Goal: Transaction & Acquisition: Obtain resource

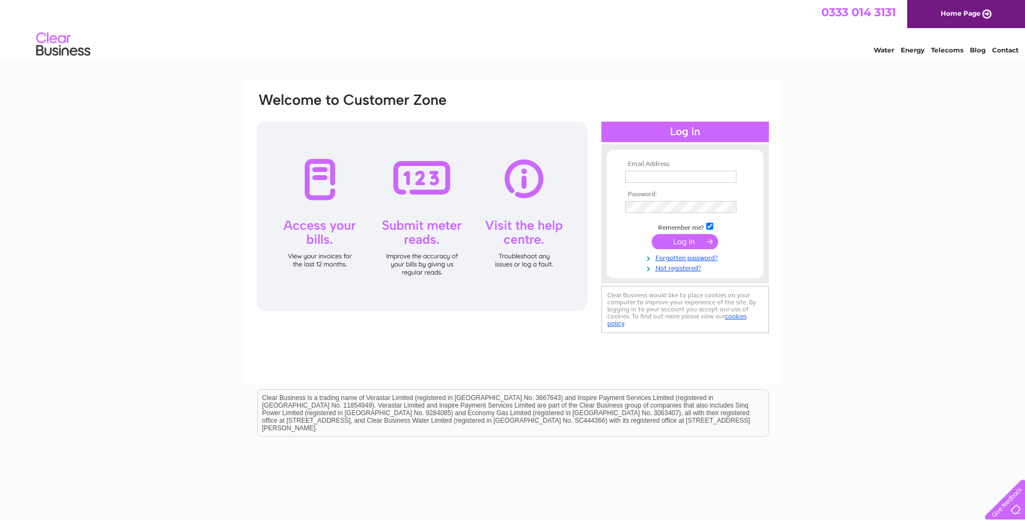
click at [681, 174] on input "text" at bounding box center [680, 177] width 111 height 12
type input "[PERSON_NAME][EMAIL_ADDRESS][DOMAIN_NAME]"
click at [835, 180] on div "Email Address: [PERSON_NAME][EMAIL_ADDRESS][DOMAIN_NAME] Password:" at bounding box center [512, 324] width 1025 height 487
click at [700, 173] on input "[PERSON_NAME][EMAIL_ADDRESS][DOMAIN_NAME]" at bounding box center [680, 177] width 111 height 12
drag, startPoint x: 364, startPoint y: 336, endPoint x: 373, endPoint y: 332, distance: 10.4
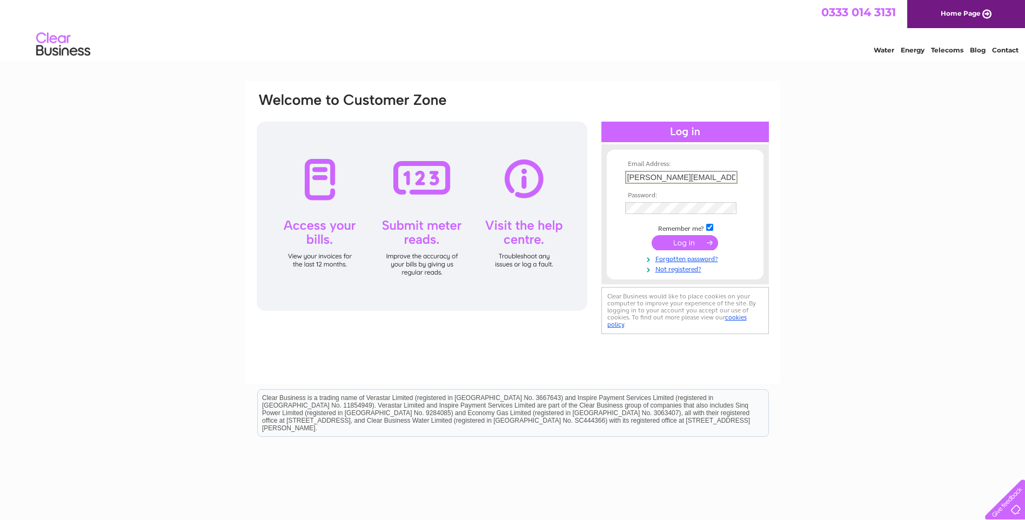
click at [363, 336] on div "Email Address: [PERSON_NAME][EMAIL_ADDRESS][DOMAIN_NAME] Password: Forgotten pa…" at bounding box center [512, 232] width 535 height 303
click at [870, 271] on div "Email Address: amanda@littleblossomsstjust.co.uk Password:" at bounding box center [512, 324] width 1025 height 487
click at [651, 235] on input "submit" at bounding box center [684, 242] width 66 height 15
click at [684, 271] on link "Forgotten password?" at bounding box center [686, 267] width 123 height 10
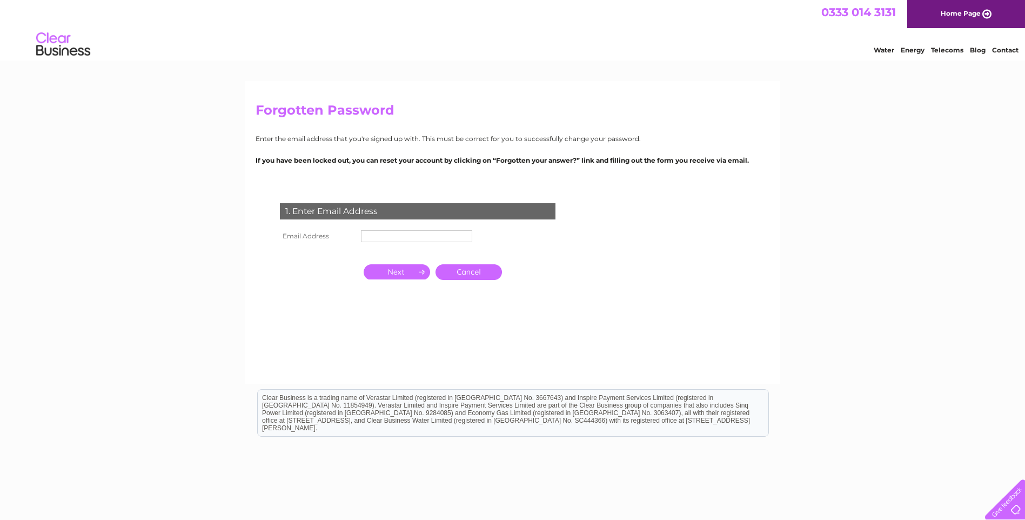
click at [415, 234] on input "text" at bounding box center [416, 236] width 111 height 12
type input "[PERSON_NAME][EMAIL_ADDRESS][DOMAIN_NAME]"
click at [407, 272] on input "button" at bounding box center [397, 272] width 66 height 15
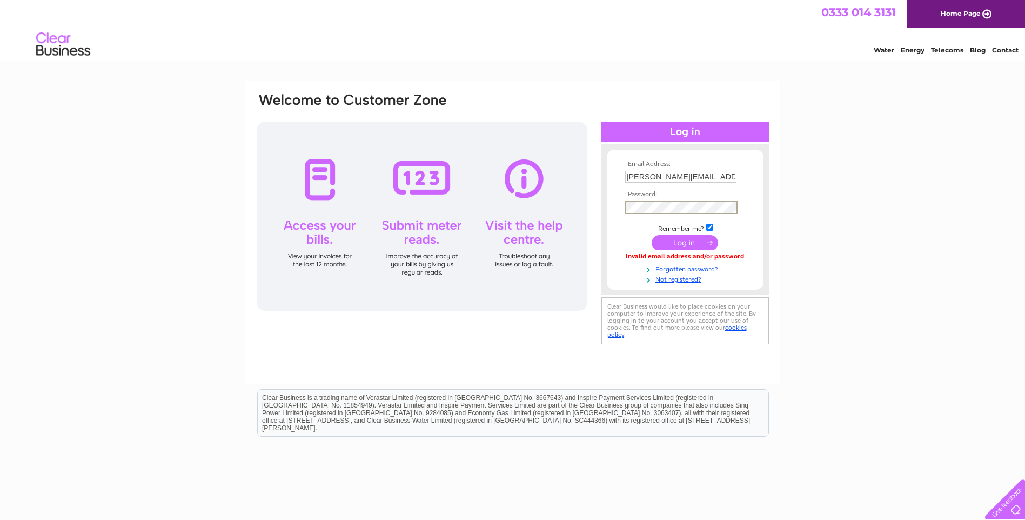
click at [515, 350] on div "Email Address: amanda@littleblossomsstjust.co.uk Password: Forgotten password?" at bounding box center [512, 232] width 535 height 303
click at [581, 83] on div "Email Address: amanda@littleblossomsstjust.co.uk Password: Forgotten password?" at bounding box center [512, 232] width 535 height 303
click at [172, 160] on div "Email Address: amanda@littleblossomsstjust.co.uk Password:" at bounding box center [512, 324] width 1025 height 487
drag, startPoint x: 629, startPoint y: 82, endPoint x: 636, endPoint y: 71, distance: 13.1
click at [640, 59] on div "Water Energy Telecoms Blog Contact" at bounding box center [512, 45] width 1025 height 35
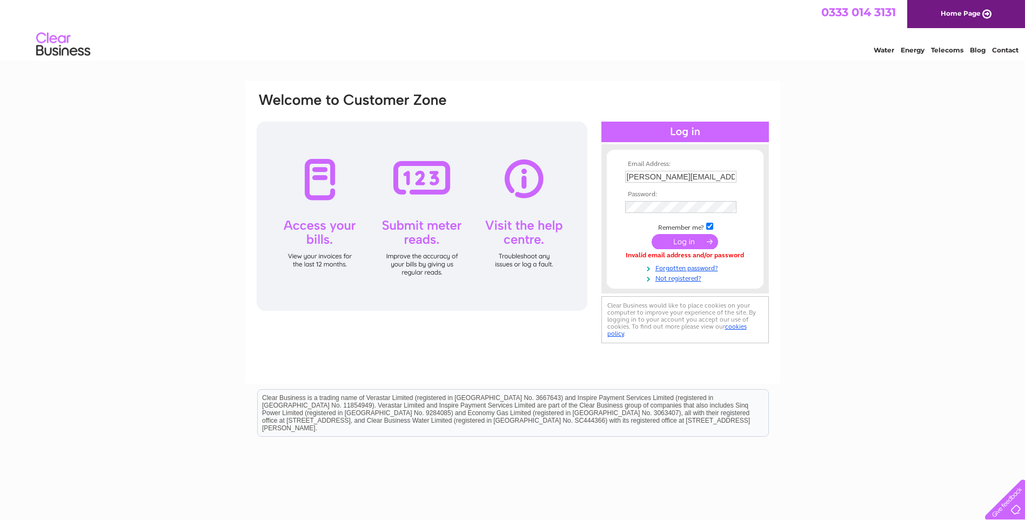
click at [478, 353] on div "Email Address: amanda@littleblossomsstjust.co.uk Password: Forgotten password?" at bounding box center [512, 232] width 535 height 303
click at [675, 199] on td at bounding box center [684, 206] width 125 height 17
click at [681, 240] on input "submit" at bounding box center [684, 242] width 66 height 15
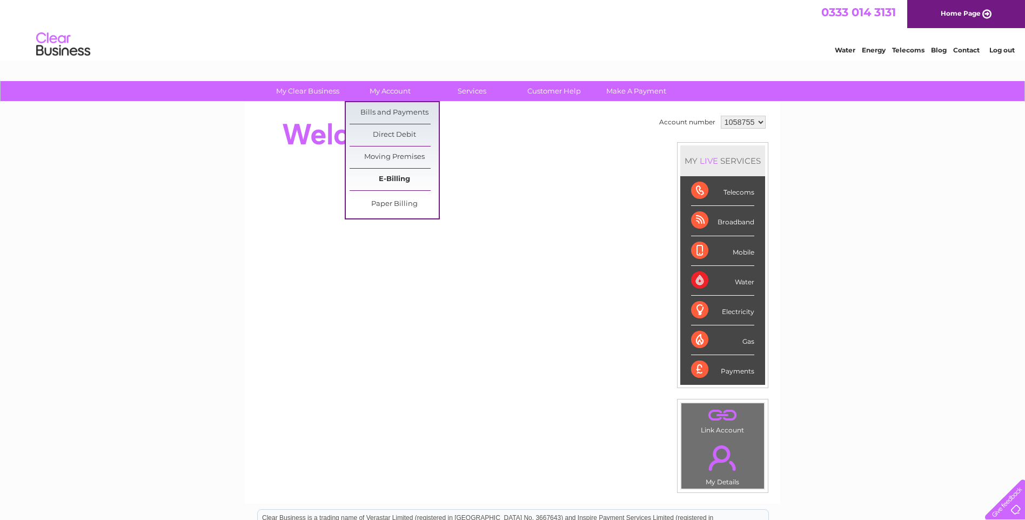
click at [394, 176] on link "E-Billing" at bounding box center [394, 180] width 89 height 22
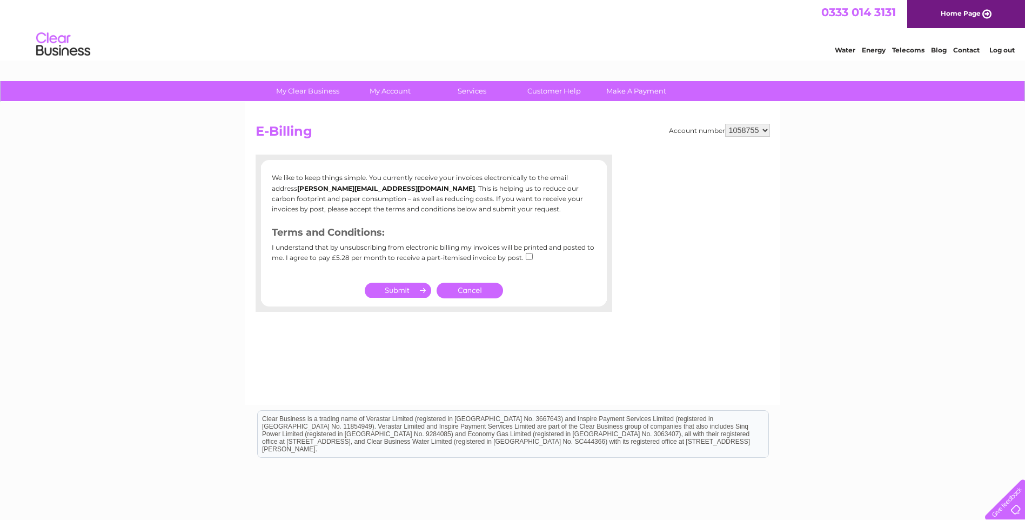
click at [526, 259] on input "checkbox" at bounding box center [529, 256] width 7 height 7
click at [527, 257] on input "checkbox" at bounding box center [529, 256] width 7 height 7
checkbox input "false"
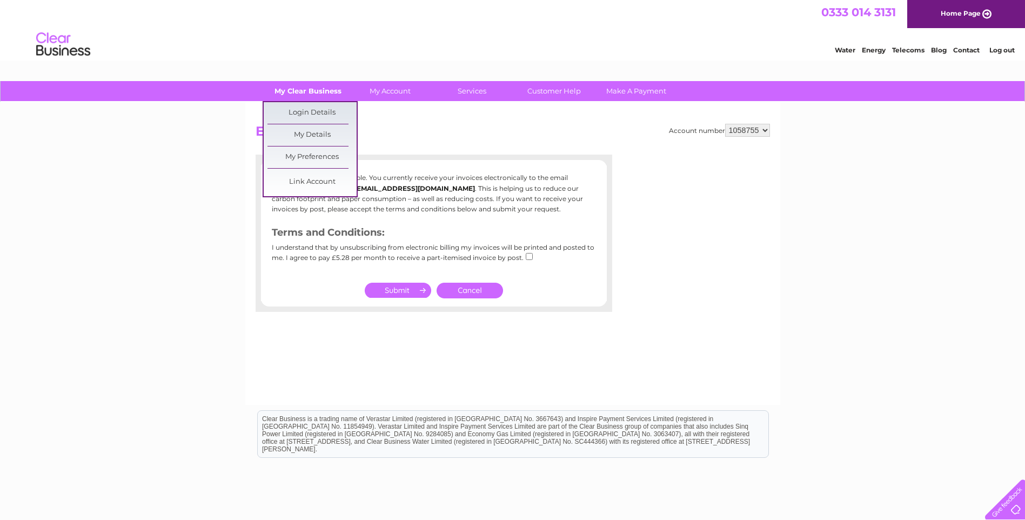
click at [302, 95] on link "My Clear Business" at bounding box center [307, 91] width 89 height 20
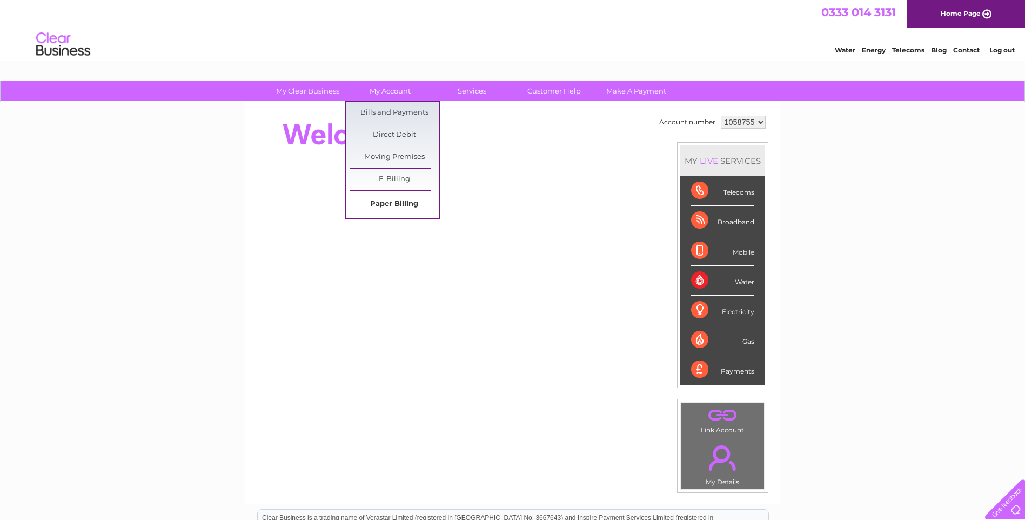
click at [390, 201] on link "Paper Billing" at bounding box center [394, 204] width 89 height 22
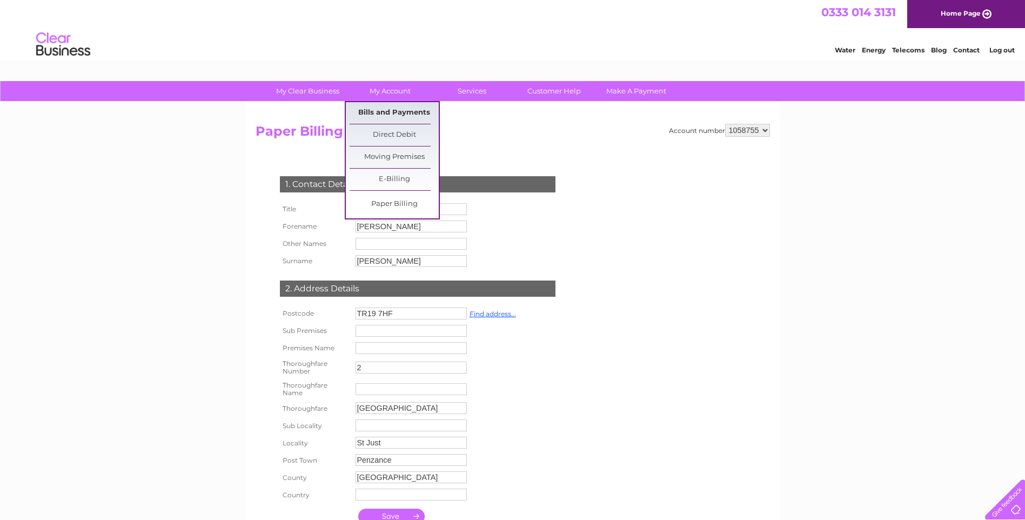
click at [388, 112] on link "Bills and Payments" at bounding box center [394, 113] width 89 height 22
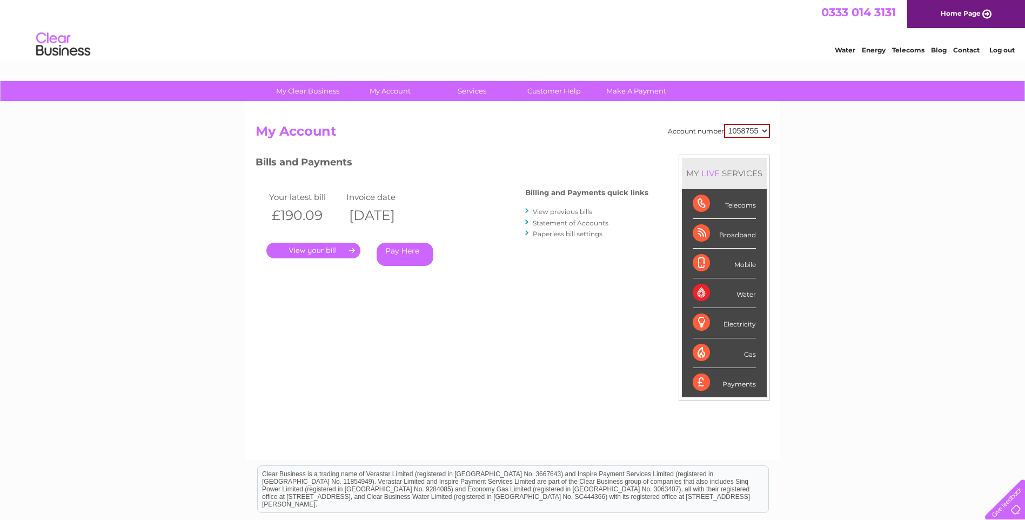
click at [313, 251] on link "." at bounding box center [313, 251] width 94 height 16
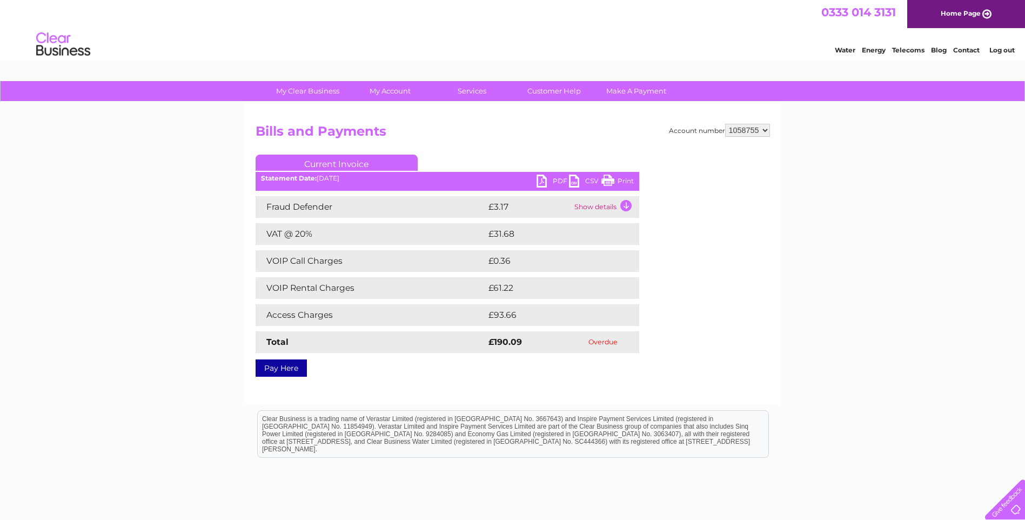
click at [549, 180] on link "PDF" at bounding box center [552, 182] width 32 height 16
click at [731, 132] on select "1058755" at bounding box center [747, 130] width 45 height 13
click at [287, 132] on h2 "Bills and Payments" at bounding box center [513, 134] width 514 height 21
click at [572, 209] on td "Show details" at bounding box center [606, 207] width 68 height 22
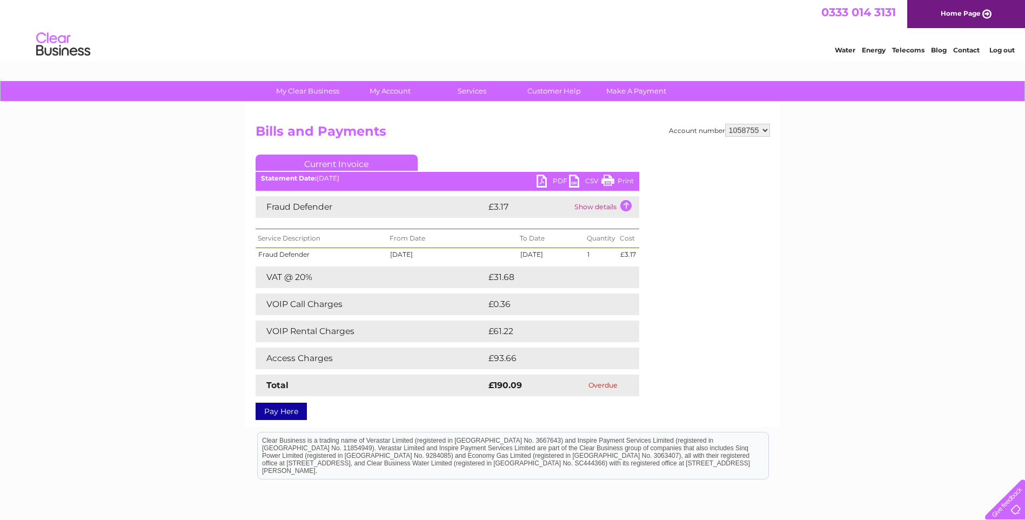
click at [572, 209] on td "Show details" at bounding box center [606, 207] width 68 height 22
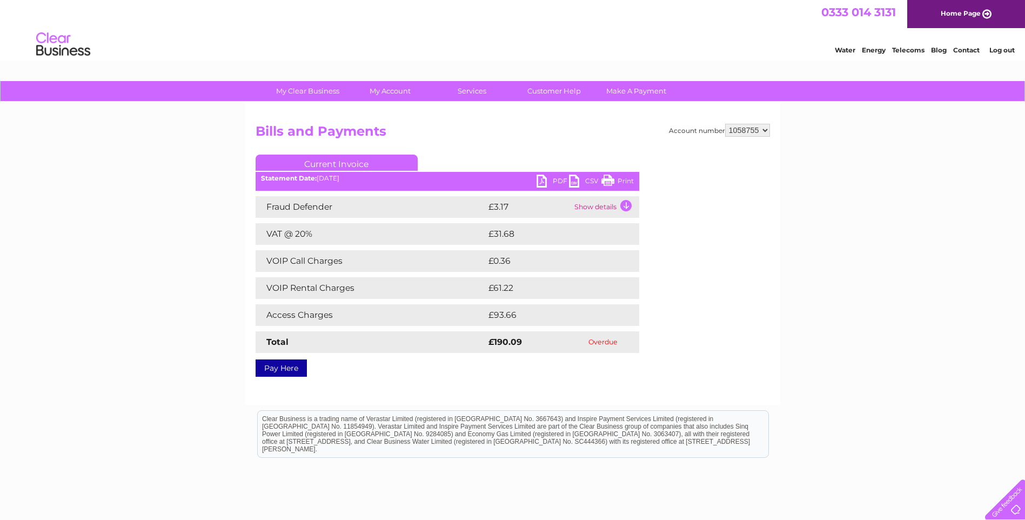
click at [378, 162] on link "Current Invoice" at bounding box center [337, 162] width 162 height 16
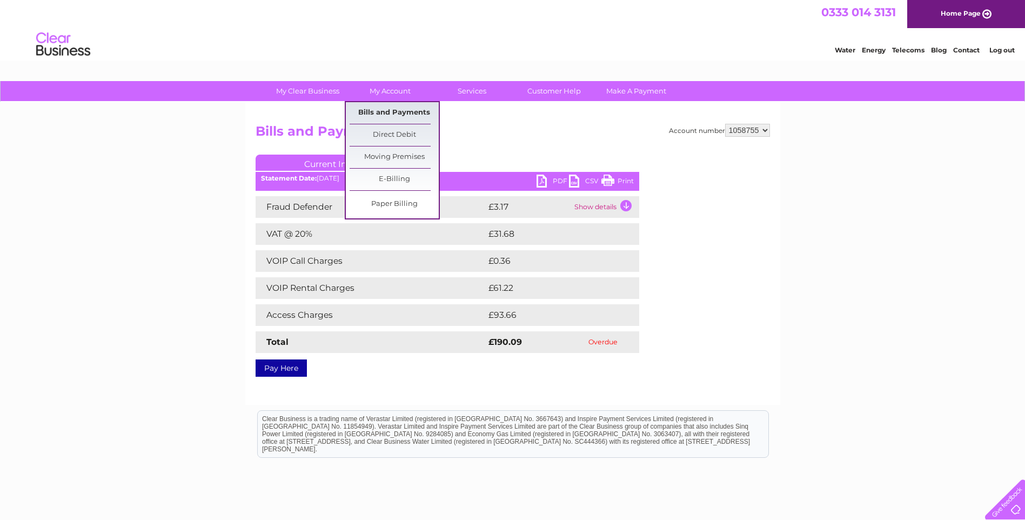
click at [372, 119] on link "Bills and Payments" at bounding box center [394, 113] width 89 height 22
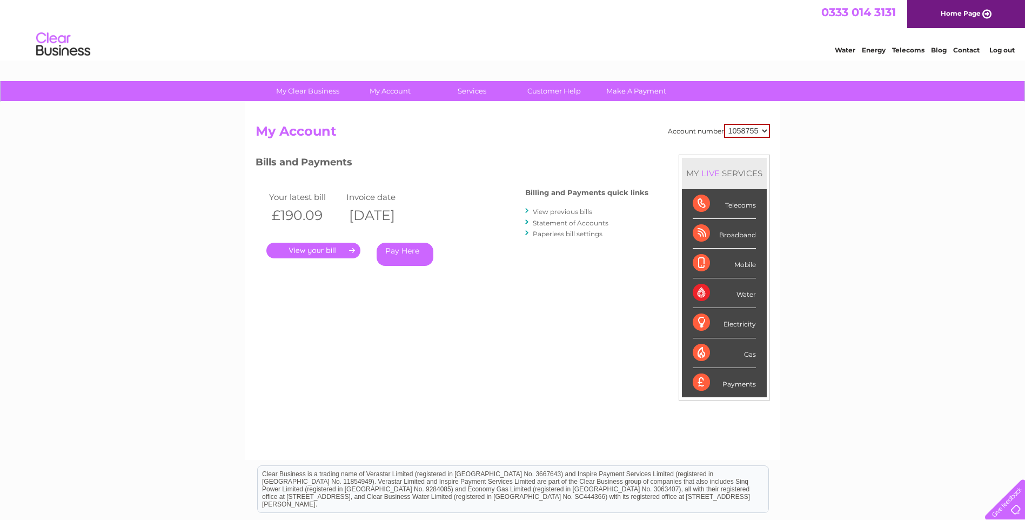
click at [566, 209] on link "View previous bills" at bounding box center [562, 211] width 59 height 8
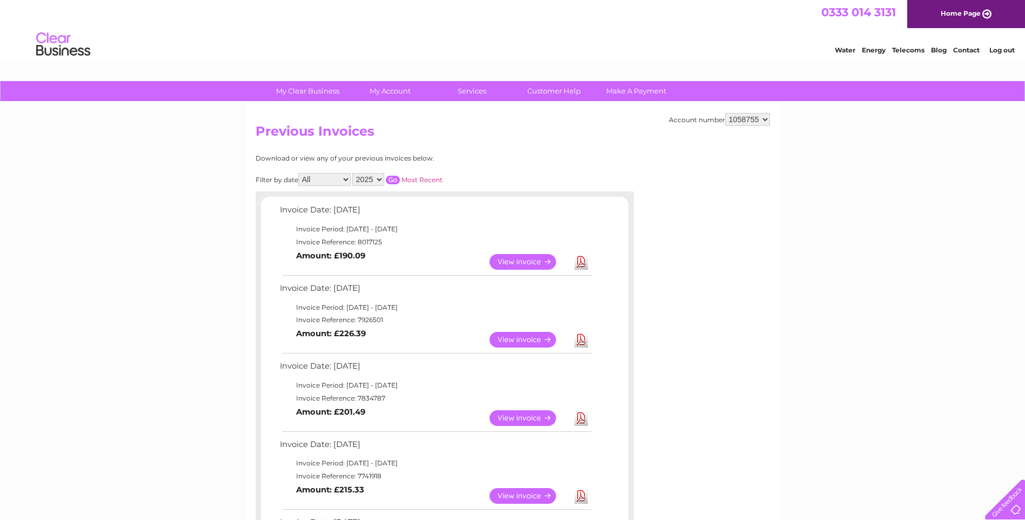
click at [584, 343] on link "Download" at bounding box center [581, 340] width 14 height 16
click at [581, 418] on link "Download" at bounding box center [581, 418] width 14 height 16
click at [583, 498] on link "Download" at bounding box center [581, 496] width 14 height 16
click at [521, 150] on div "Account number 1058755 Previous Invoices Download or view any of your previous …" at bounding box center [512, 489] width 535 height 775
click at [725, 333] on div "Account number 1058755 Previous Invoices Download or view any of your previous …" at bounding box center [512, 489] width 535 height 775
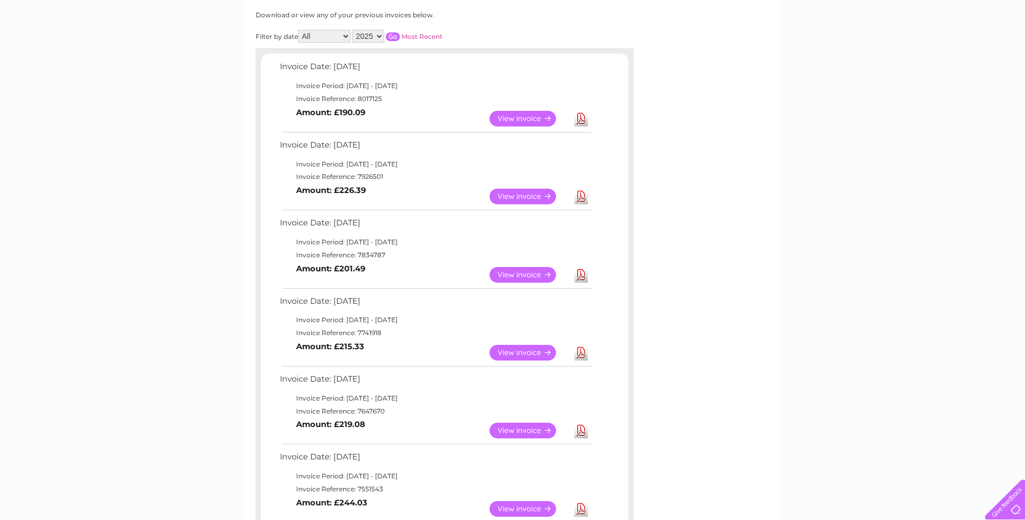
scroll to position [54, 0]
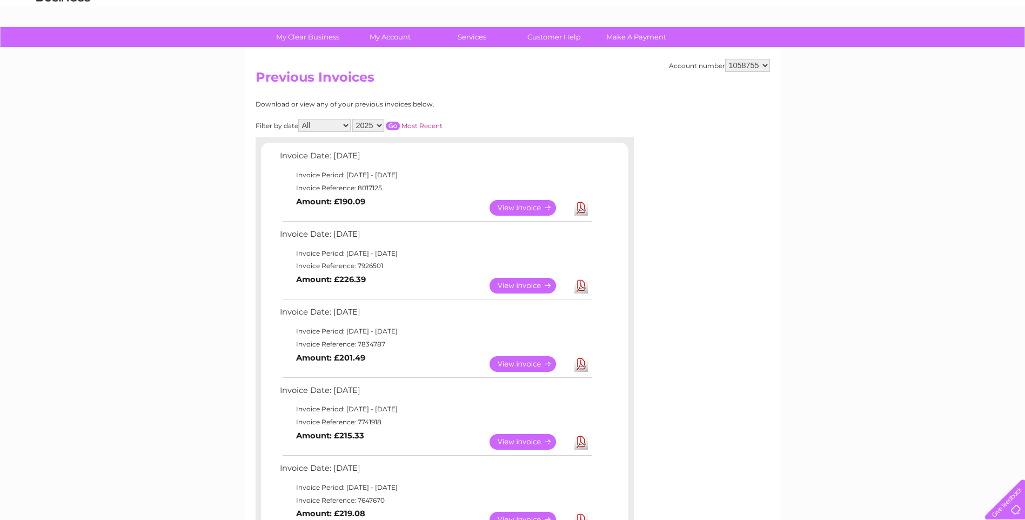
click at [194, 380] on div "My Clear Business Login Details My Details My Preferences Link Account My Accou…" at bounding box center [512, 517] width 1025 height 981
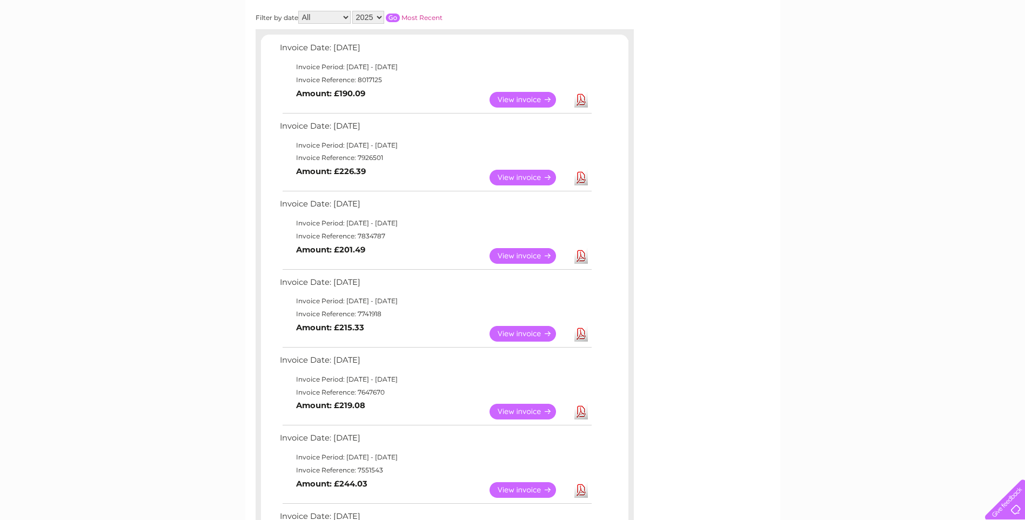
click at [580, 412] on link "Download" at bounding box center [581, 412] width 14 height 16
click at [585, 488] on link "Download" at bounding box center [581, 490] width 14 height 16
drag, startPoint x: 727, startPoint y: 315, endPoint x: 715, endPoint y: 322, distance: 13.8
click at [727, 315] on div "Account number 1058755 Previous Invoices Download or view any of your previous …" at bounding box center [512, 327] width 535 height 775
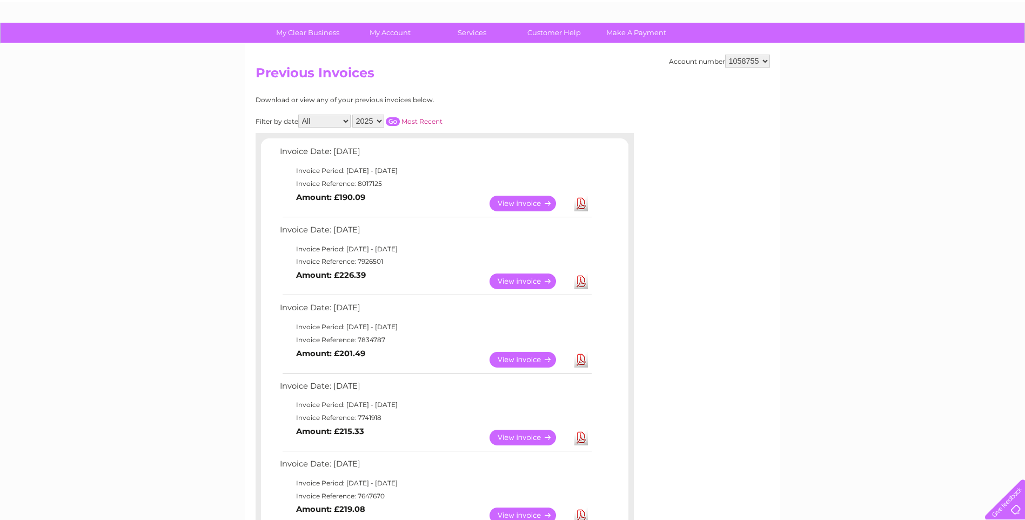
scroll to position [0, 0]
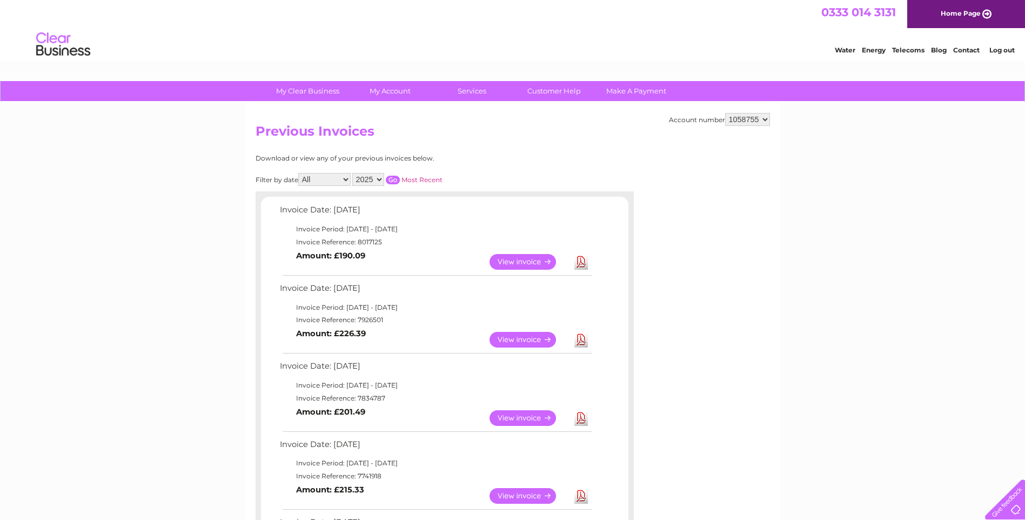
click at [1001, 51] on link "Log out" at bounding box center [1001, 50] width 25 height 8
